Goal: Complete application form

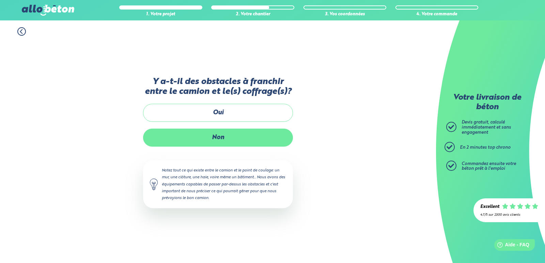
click at [243, 136] on label "Non" at bounding box center [218, 138] width 150 height 18
click at [0, 0] on input "Non" at bounding box center [0, 0] width 0 height 0
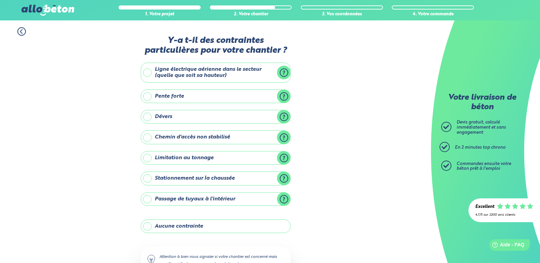
click at [148, 176] on label "Stationnement sur la chaussée" at bounding box center [216, 179] width 150 height 14
click at [0, 0] on input "Stationnement sur la chaussée" at bounding box center [0, 0] width 0 height 0
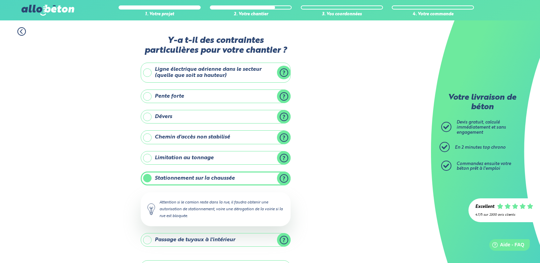
click at [148, 179] on label "Stationnement sur la chaussée" at bounding box center [216, 179] width 150 height 14
click at [0, 0] on input "Stationnement sur la chaussée" at bounding box center [0, 0] width 0 height 0
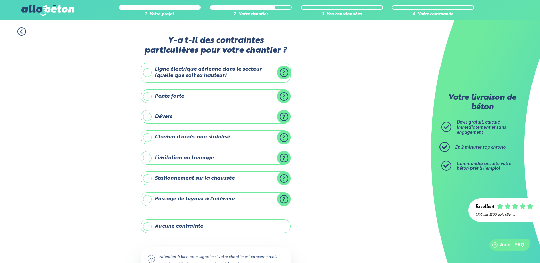
click at [148, 227] on label "Aucune contrainte" at bounding box center [216, 227] width 150 height 14
click at [0, 0] on input "Aucune contrainte" at bounding box center [0, 0] width 0 height 0
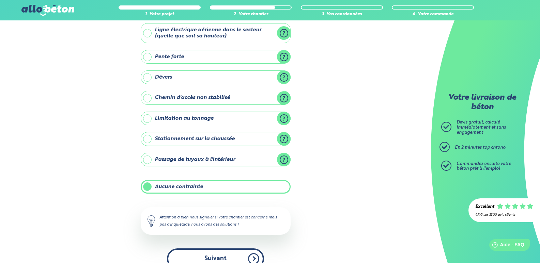
click at [207, 257] on button "Suivant" at bounding box center [215, 259] width 97 height 21
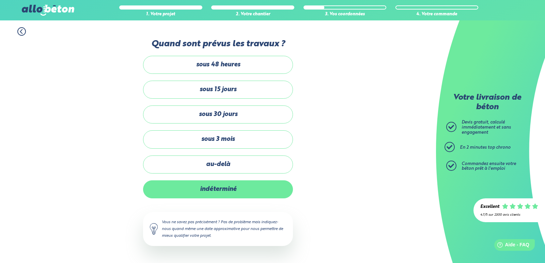
click at [246, 194] on label "indéterminé" at bounding box center [218, 190] width 150 height 18
click at [0, 0] on input "indéterminé" at bounding box center [0, 0] width 0 height 0
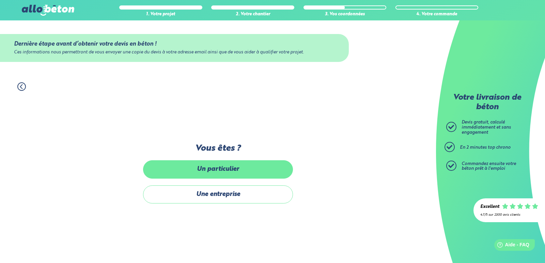
click at [251, 172] on label "Un particulier" at bounding box center [218, 170] width 150 height 18
click at [0, 0] on input "Un particulier" at bounding box center [0, 0] width 0 height 0
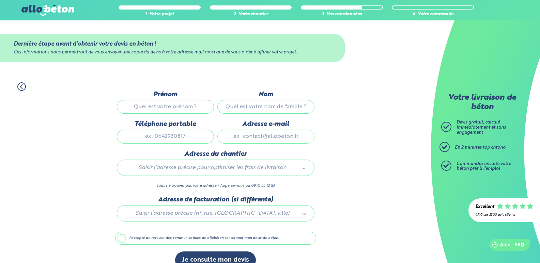
scroll to position [13, 0]
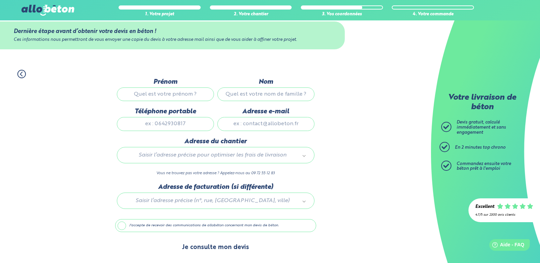
click at [189, 249] on button "Je consulte mon devis" at bounding box center [215, 247] width 81 height 17
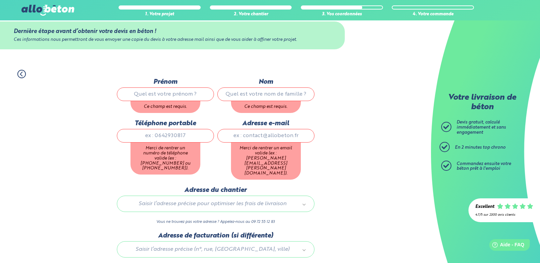
click at [19, 74] on icon at bounding box center [21, 74] width 9 height 9
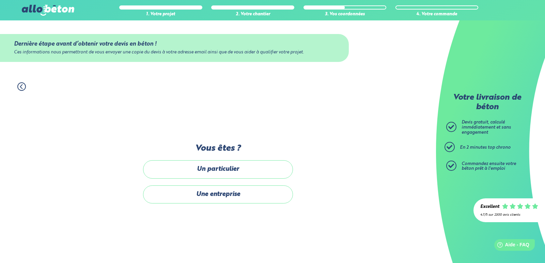
click at [21, 88] on icon at bounding box center [21, 87] width 2 height 4
